Goal: Task Accomplishment & Management: Complete application form

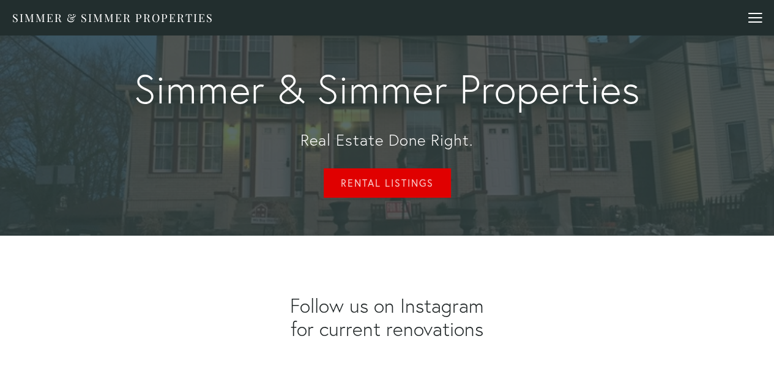
click at [403, 182] on link "Rental Listings" at bounding box center [387, 182] width 127 height 29
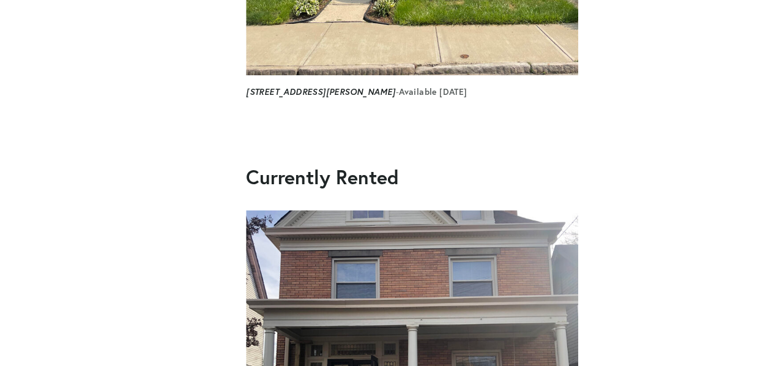
scroll to position [551, 0]
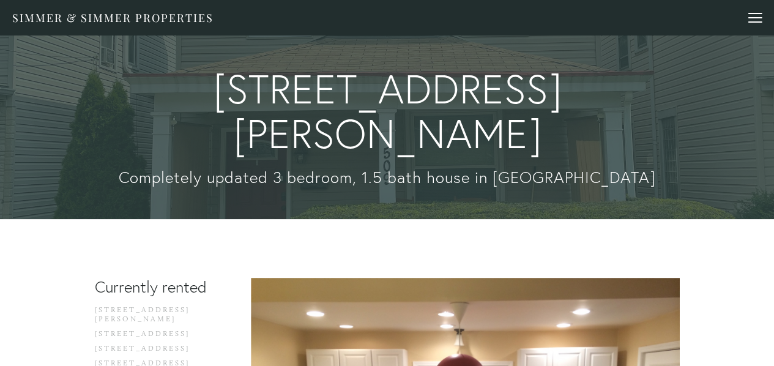
click at [752, 21] on div at bounding box center [755, 19] width 13 height 13
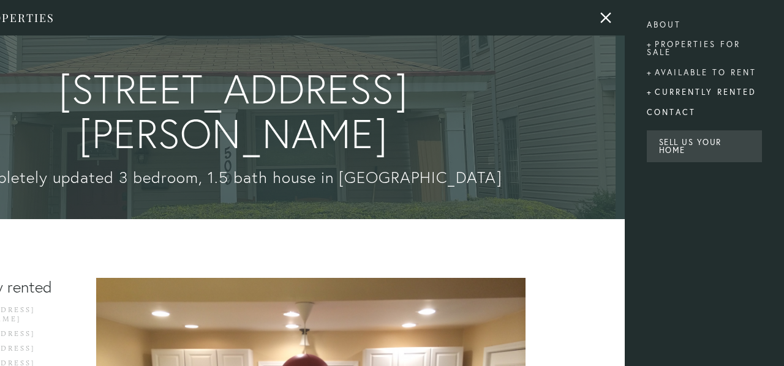
click at [686, 113] on link "Contact" at bounding box center [704, 112] width 115 height 20
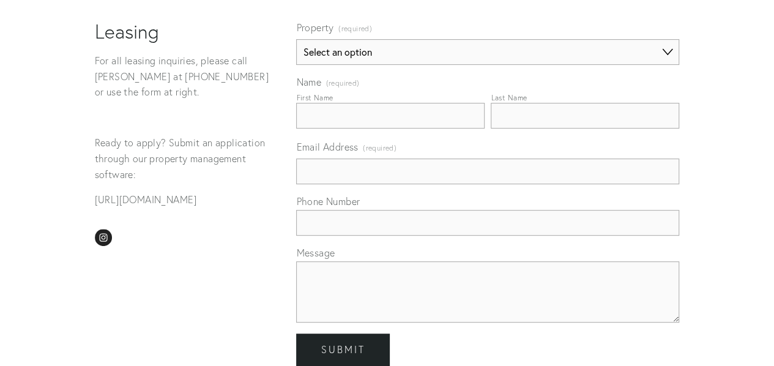
scroll to position [114, 0]
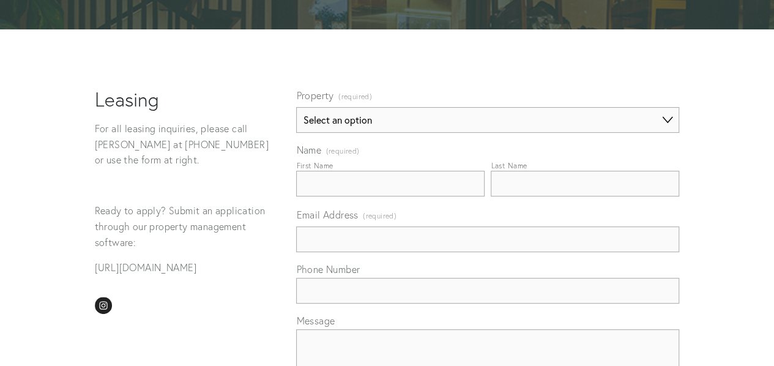
click at [343, 120] on select "Select an option 931-933 Wellesley Ave. 152 Teece Ave. 123 Harrison Ave 817 Cen…" at bounding box center [487, 120] width 383 height 26
select select "[STREET_ADDRESS][PERSON_NAME]"
click at [296, 107] on select "Select an option 931-933 Wellesley Ave. 152 Teece Ave. 123 Harrison Ave 817 Cen…" at bounding box center [487, 120] width 383 height 26
click at [343, 180] on input "First Name" at bounding box center [390, 184] width 189 height 26
type input "Rose"
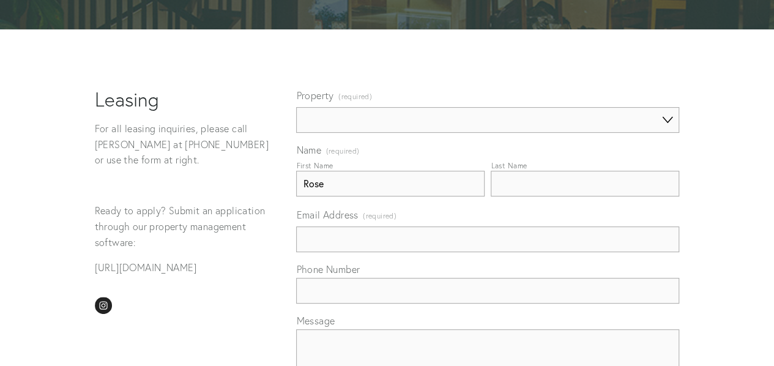
type input "Klein"
type input "rose.klein94@gmail.com"
type input "7249962864"
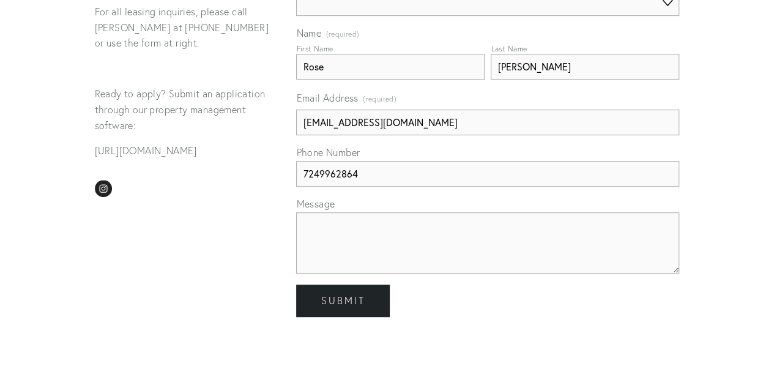
scroll to position [237, 0]
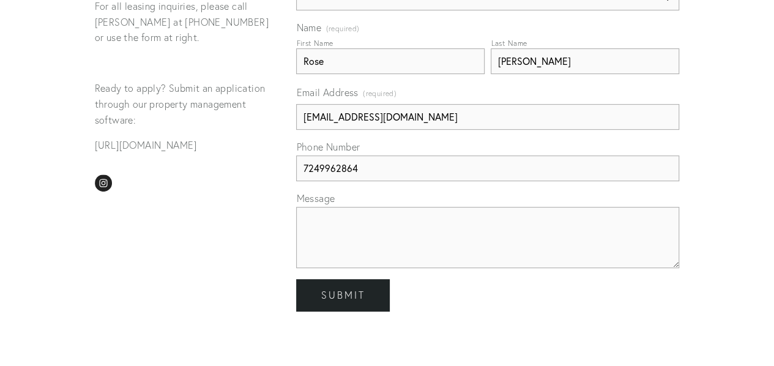
click at [370, 231] on textarea "Message" at bounding box center [487, 237] width 383 height 61
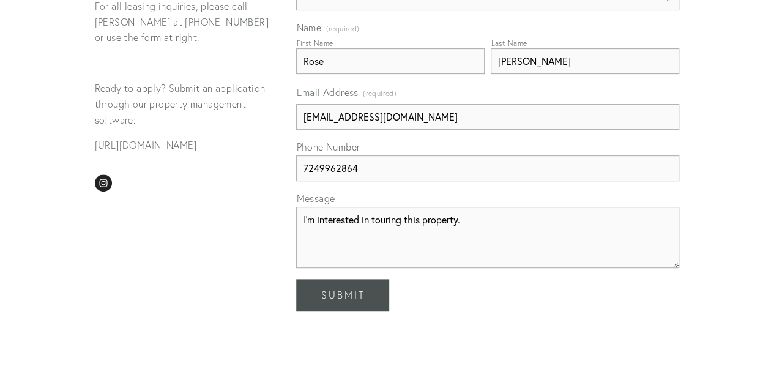
type textarea "I'm interested in touring this property."
click at [356, 290] on span "Submit" at bounding box center [343, 295] width 44 height 12
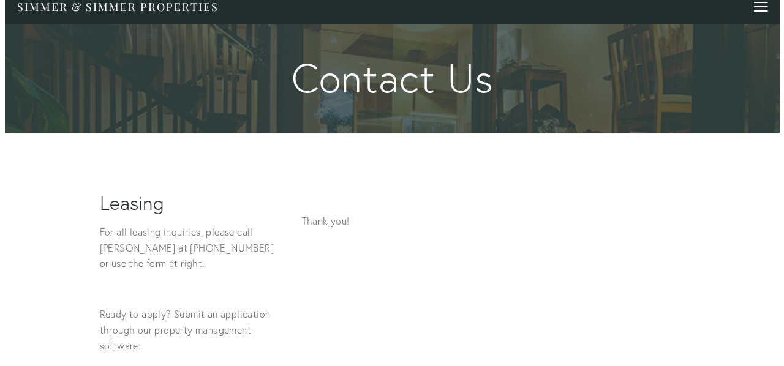
scroll to position [0, 0]
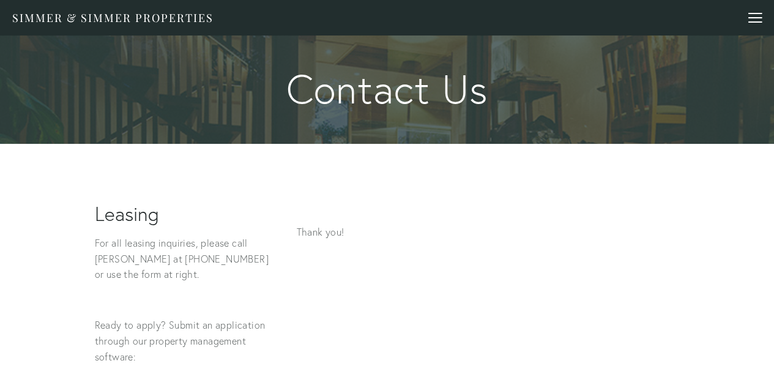
click at [763, 21] on header "Simmer & Simmer Properties About Properties for Sale 860 Nevin Ave. 607 Center …" at bounding box center [387, 18] width 774 height 36
click at [757, 18] on div at bounding box center [755, 19] width 13 height 13
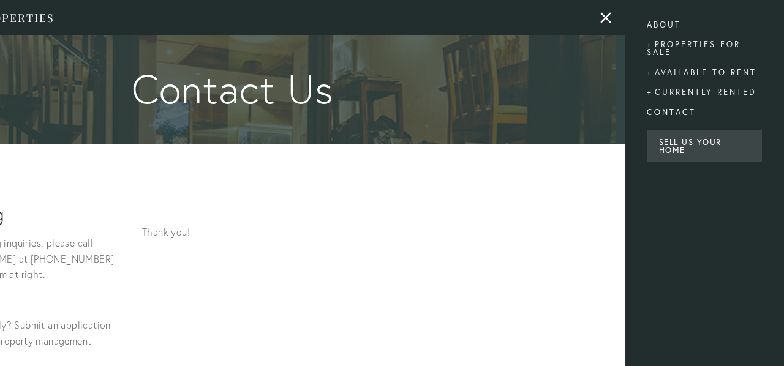
click at [602, 15] on div at bounding box center [233, 183] width 784 height 366
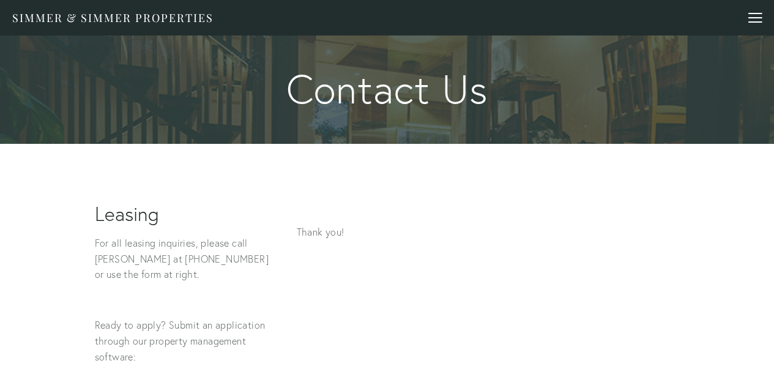
click at [749, 16] on div at bounding box center [755, 19] width 13 height 13
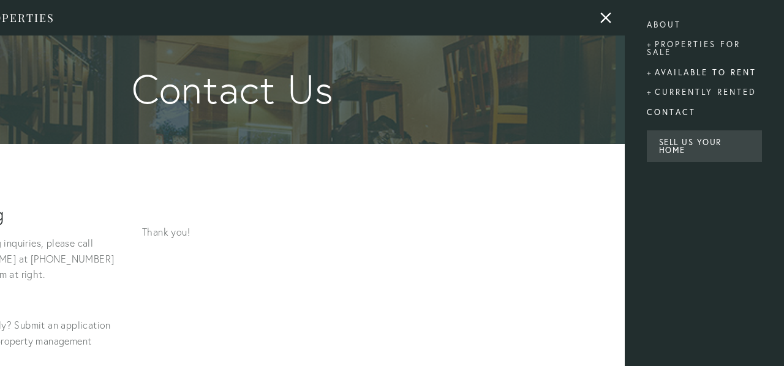
click at [721, 71] on div "Available to rent" at bounding box center [704, 72] width 115 height 20
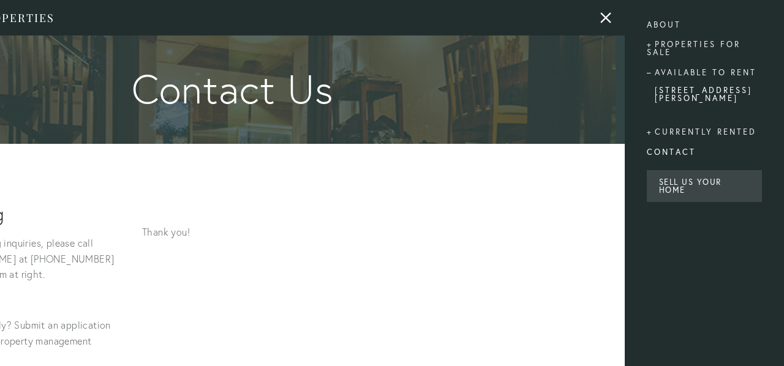
click at [715, 89] on link "[STREET_ADDRESS][PERSON_NAME]" at bounding box center [703, 98] width 99 height 24
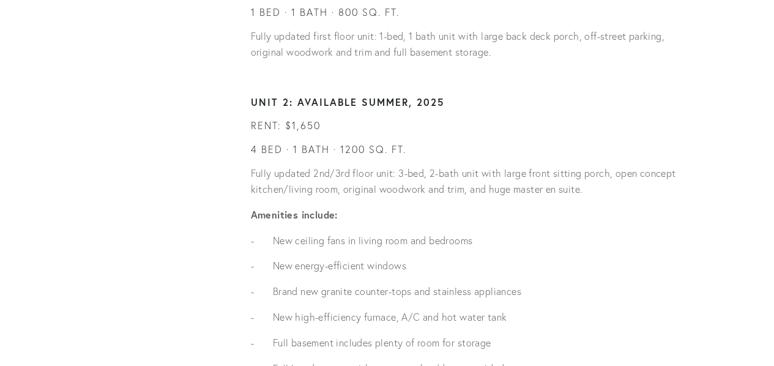
scroll to position [857, 0]
